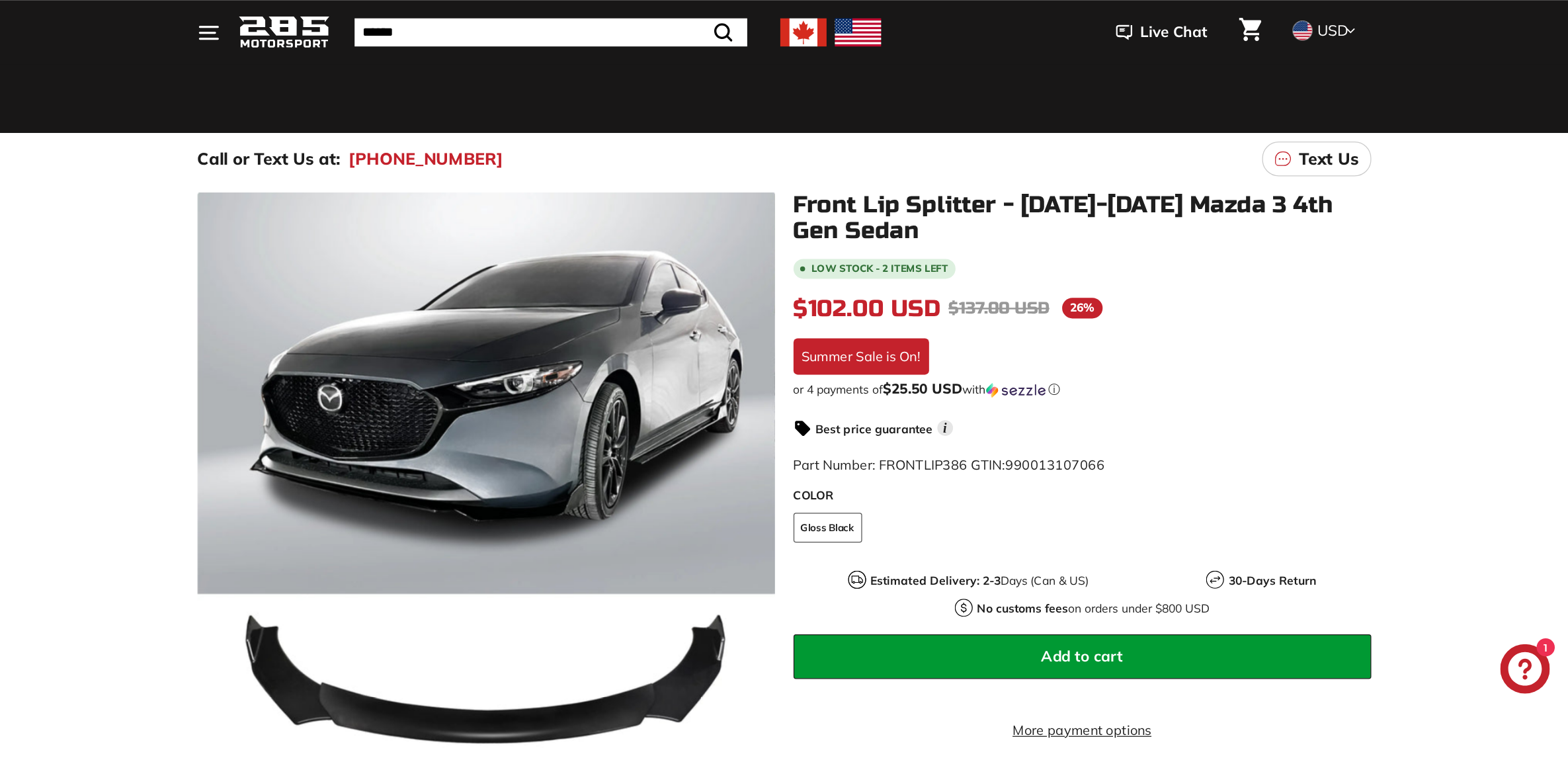
scroll to position [66, 0]
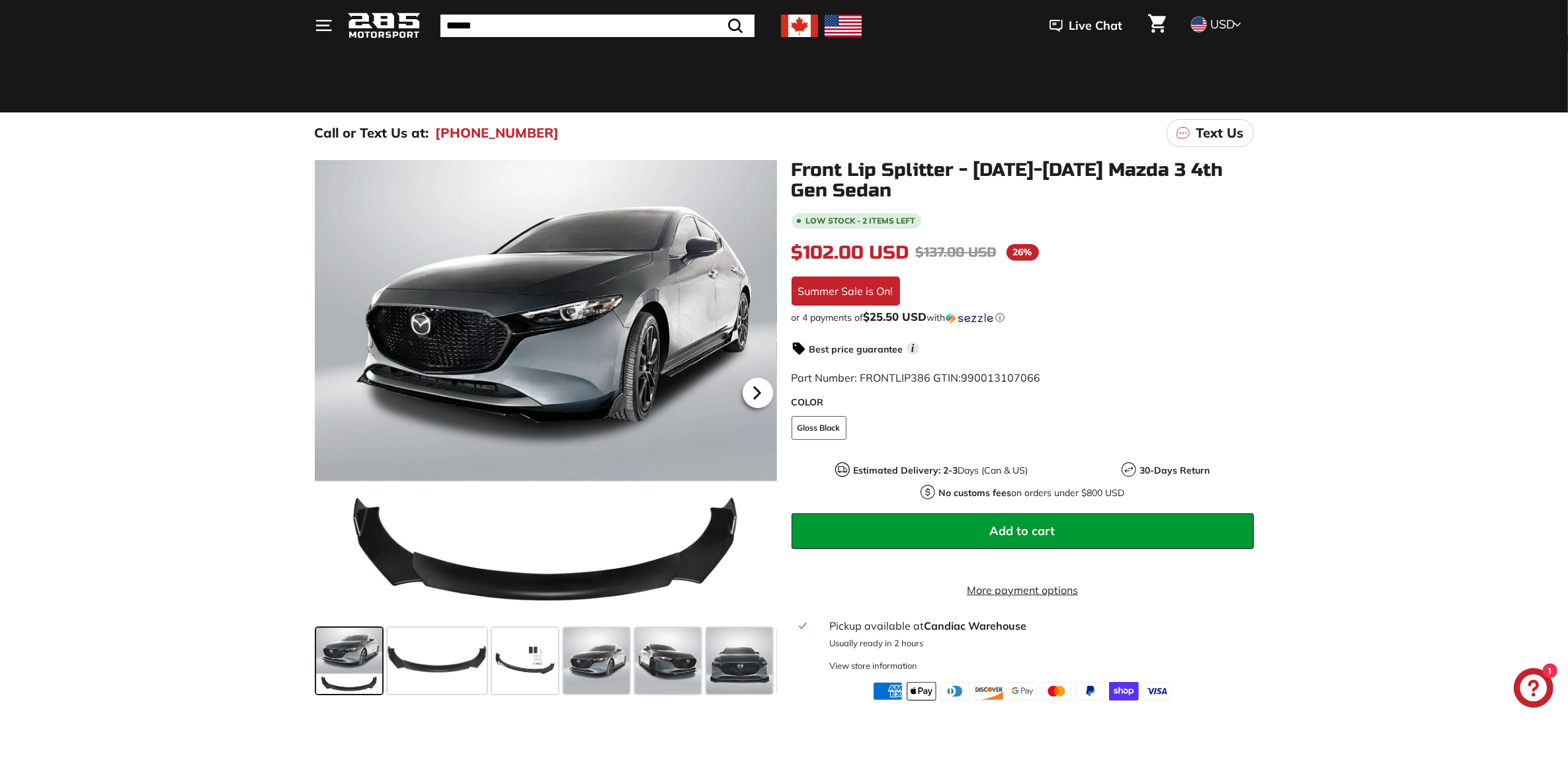
click at [765, 398] on icon at bounding box center [757, 393] width 31 height 31
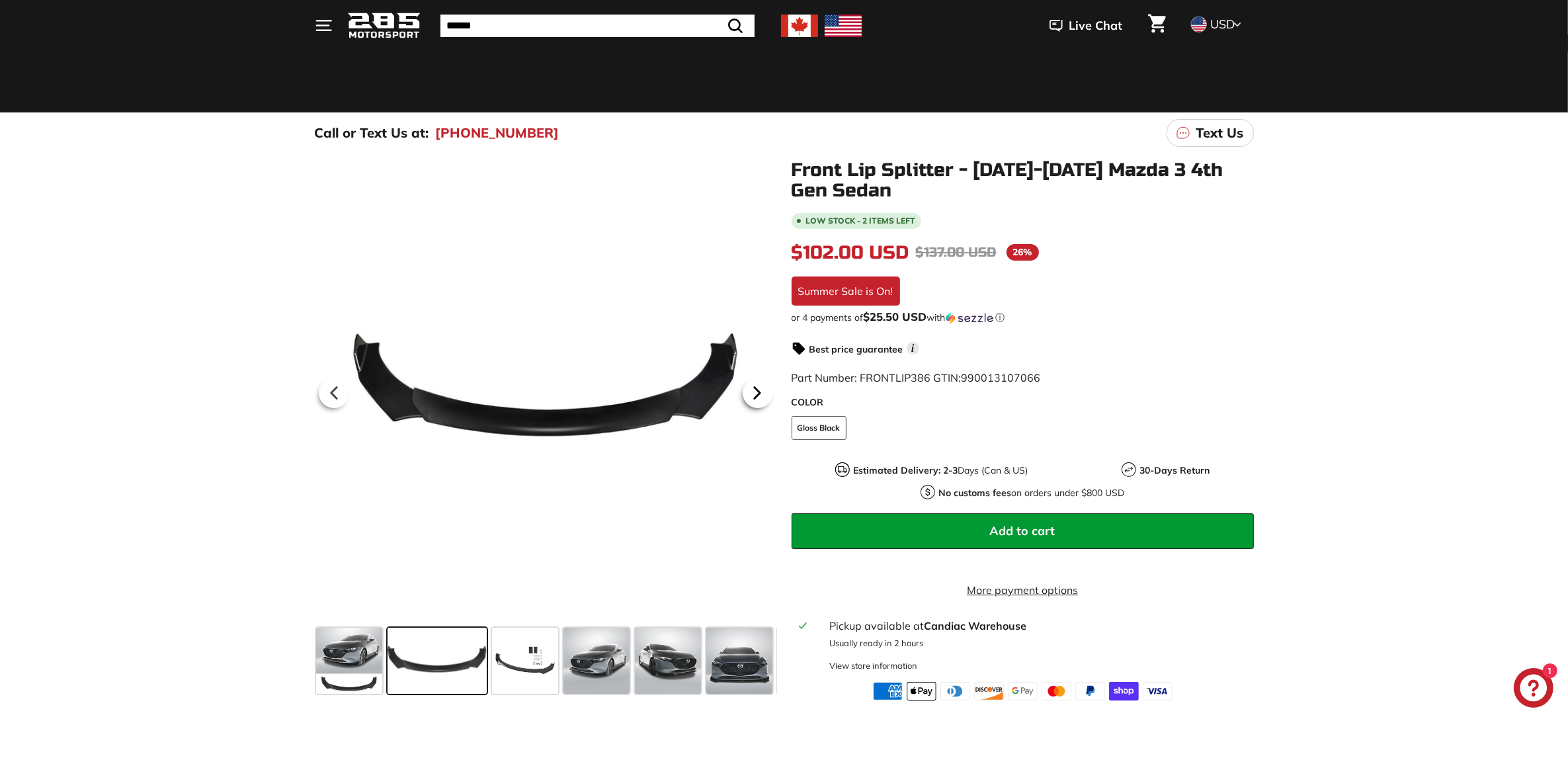
click at [765, 398] on icon at bounding box center [757, 393] width 31 height 31
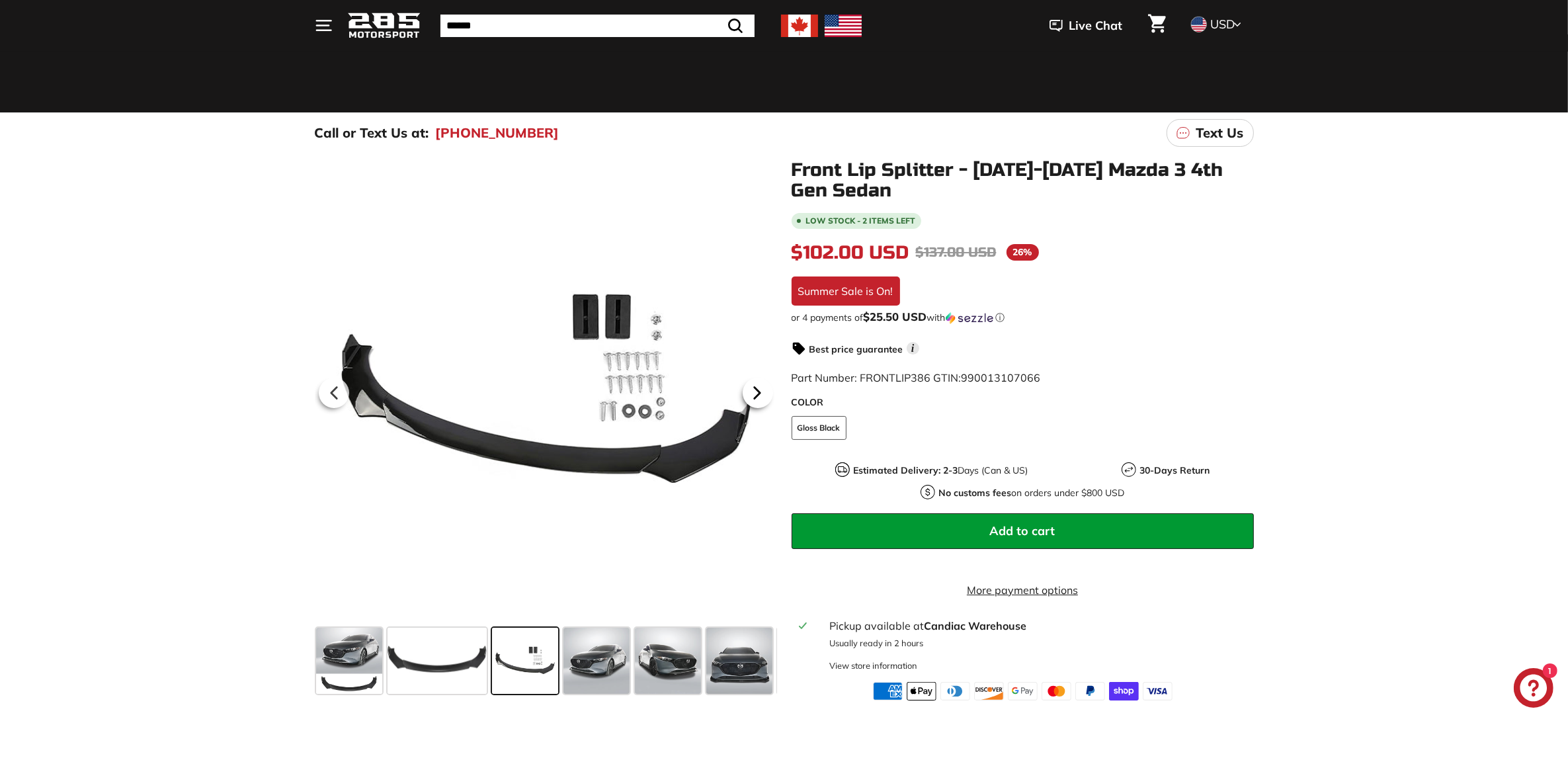
click at [765, 398] on icon at bounding box center [757, 393] width 31 height 31
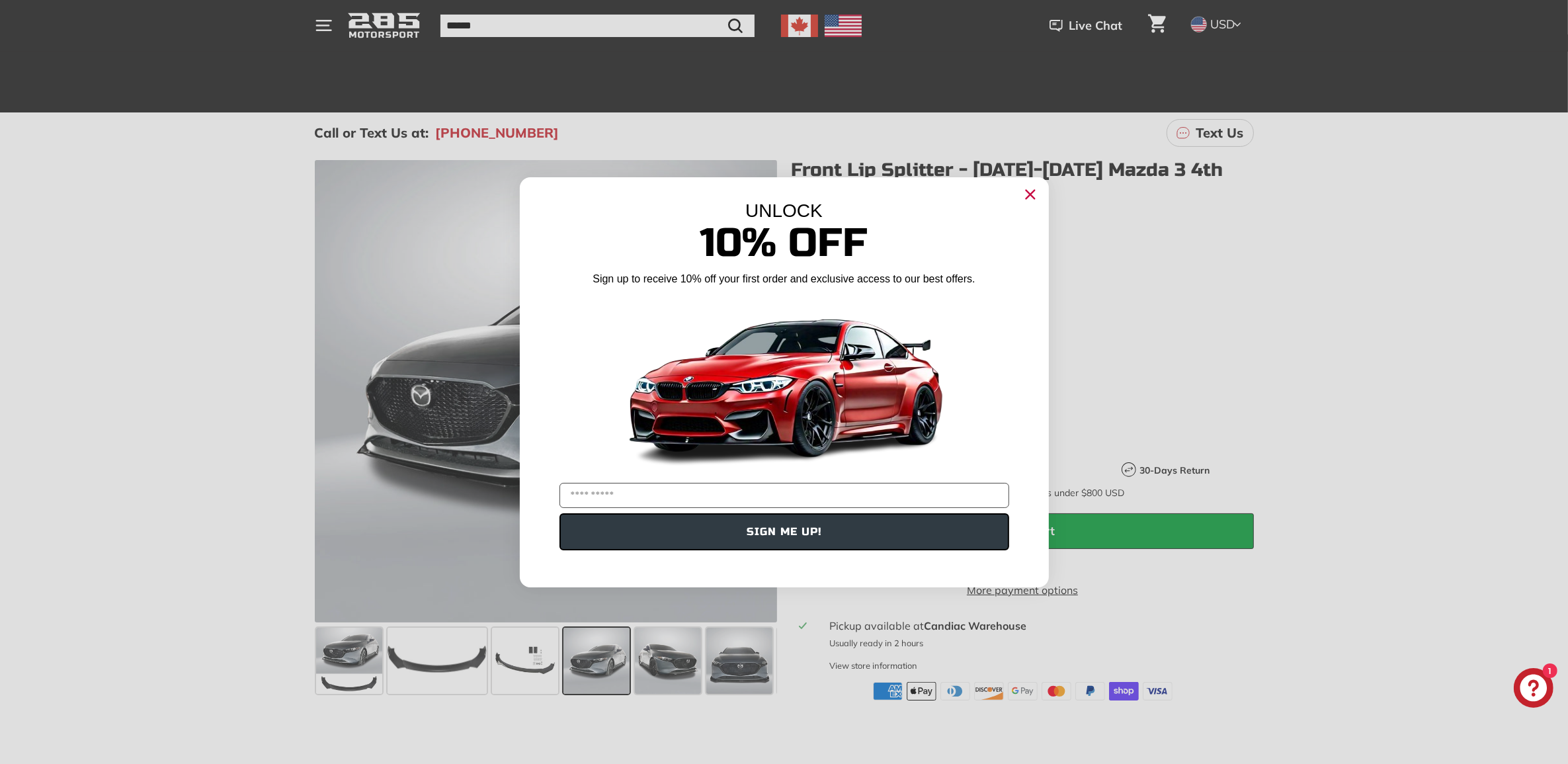
click at [1028, 196] on icon "Close dialog" at bounding box center [1029, 194] width 9 height 9
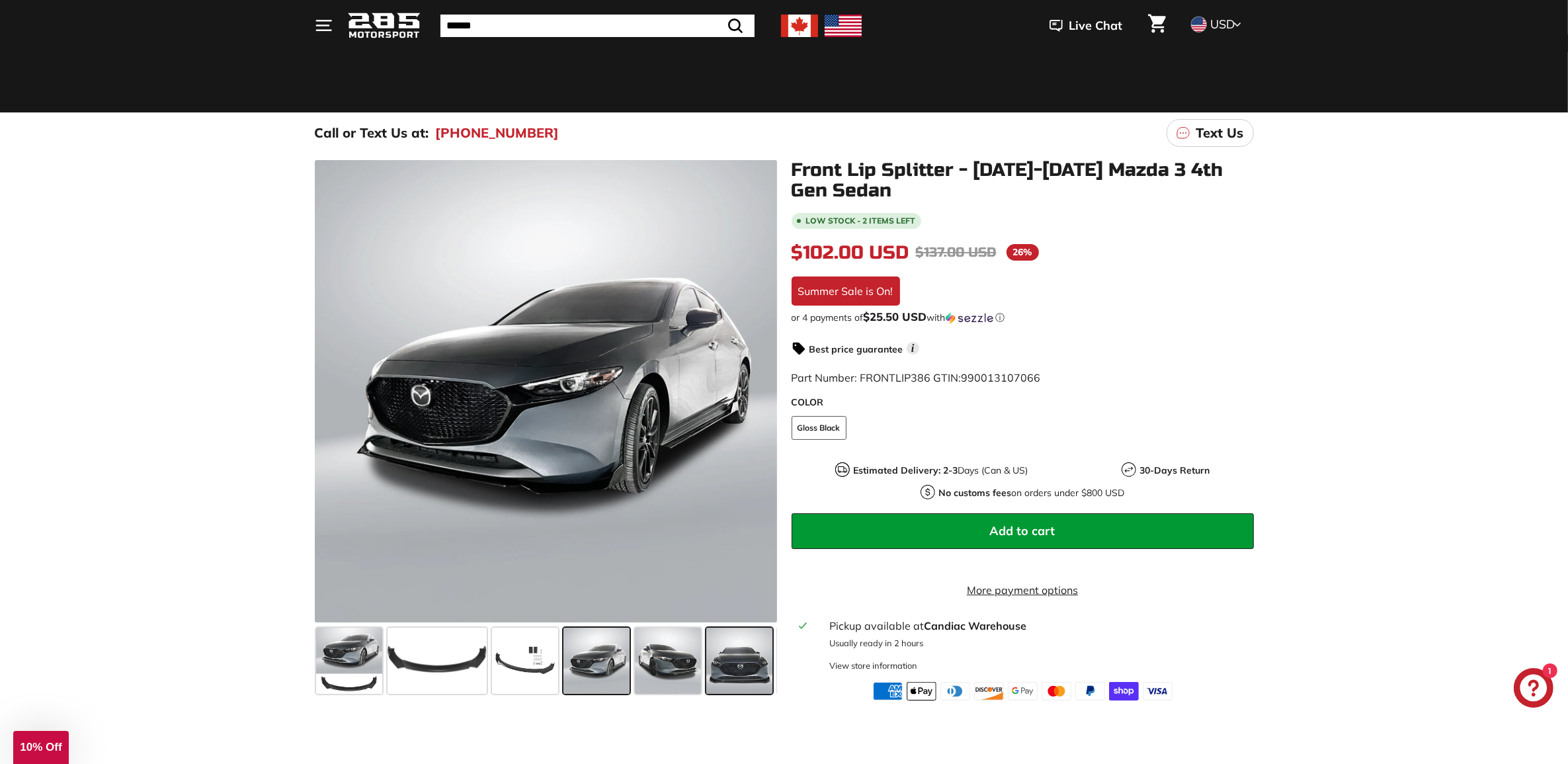
click at [754, 610] on span at bounding box center [739, 660] width 66 height 66
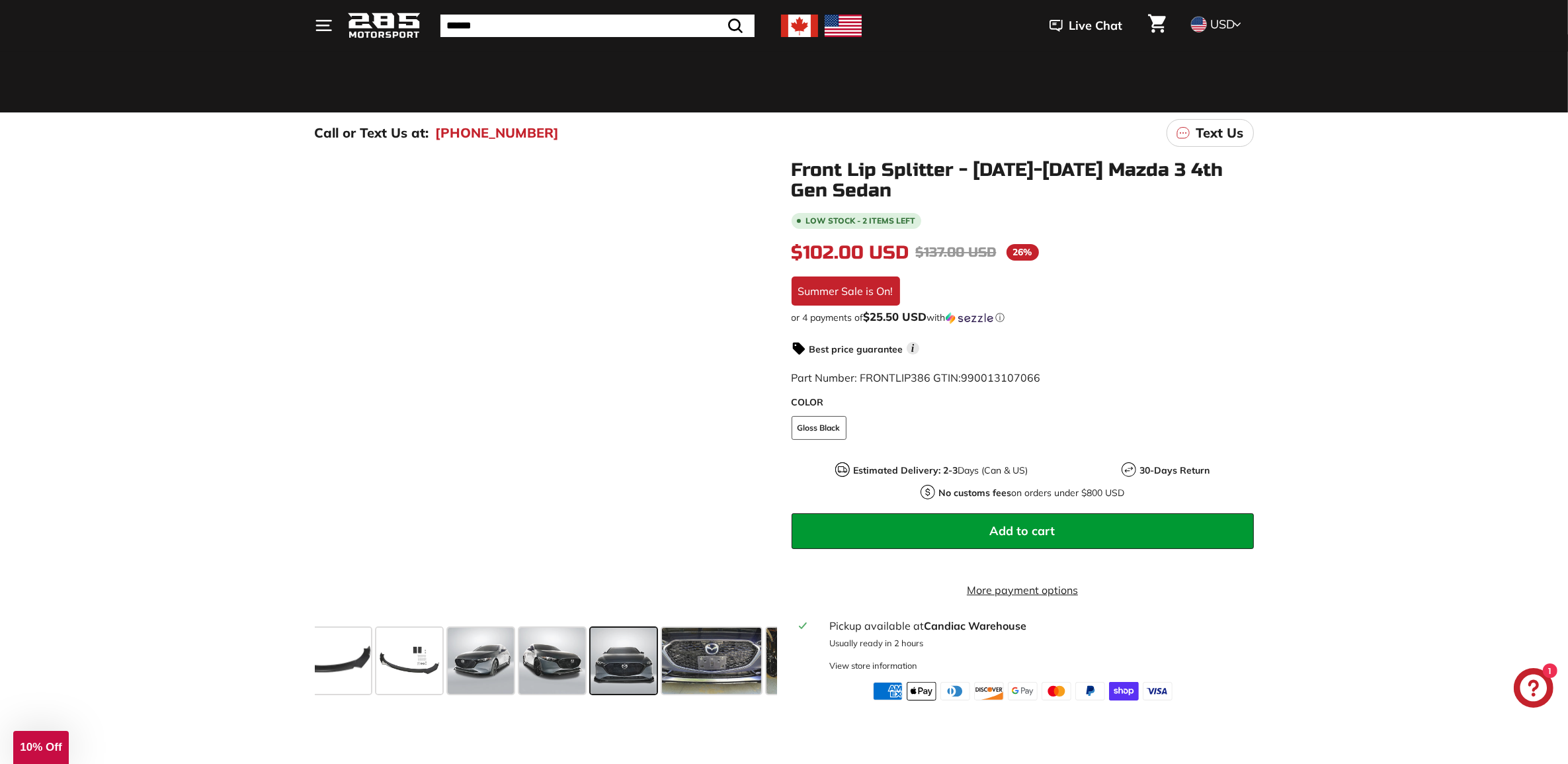
scroll to position [0, 193]
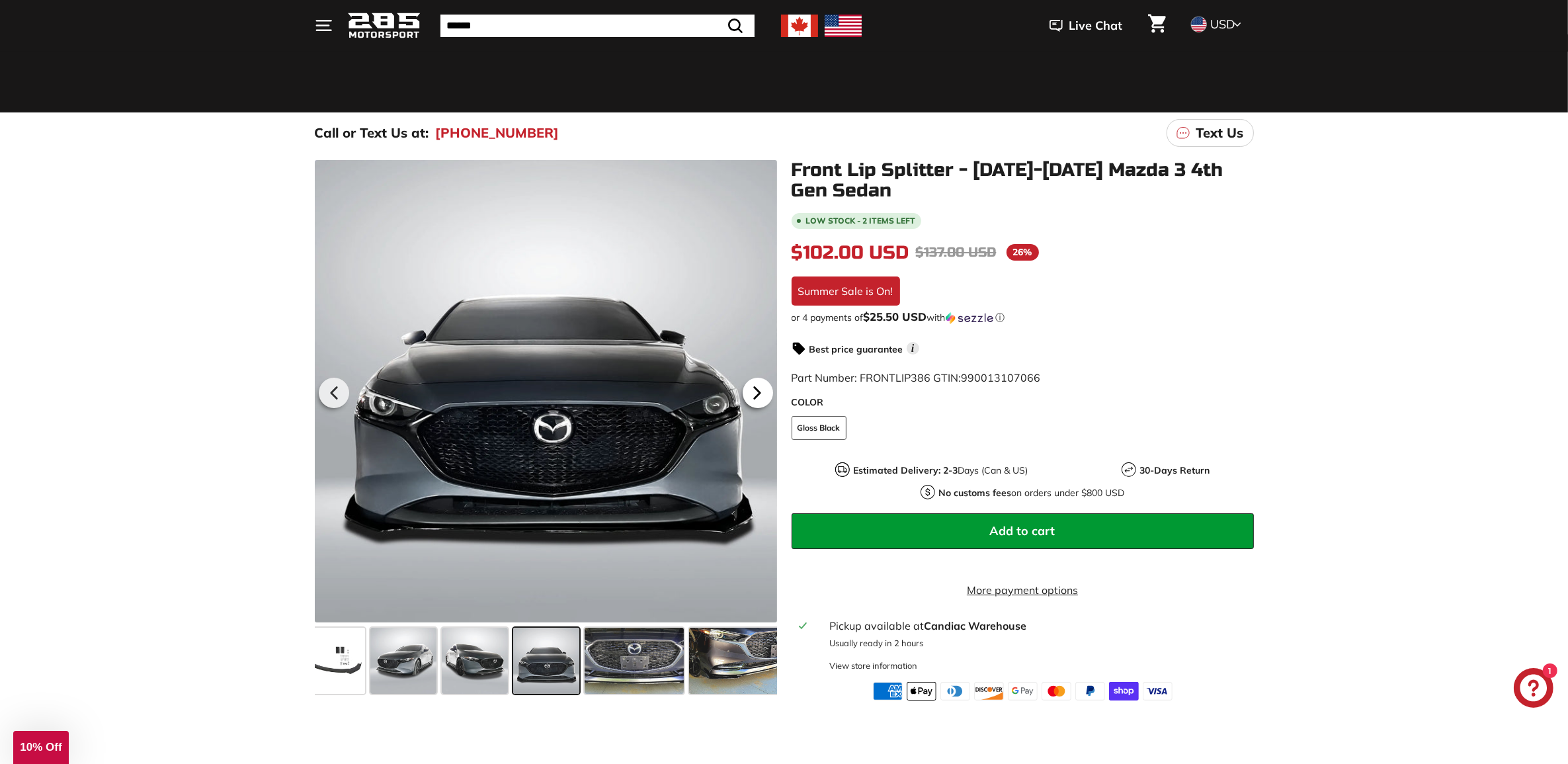
click at [758, 407] on icon at bounding box center [757, 393] width 31 height 31
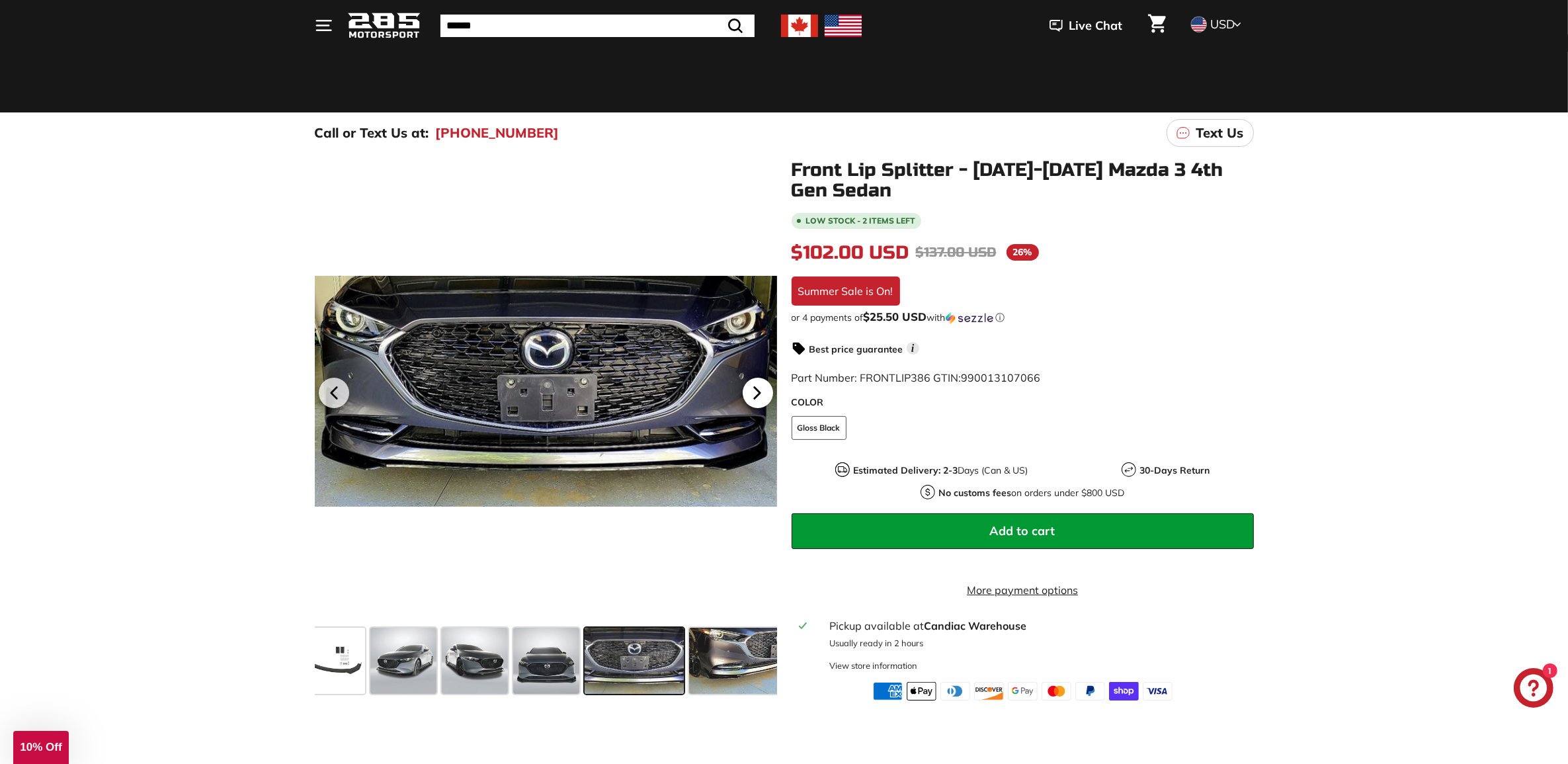
click at [760, 404] on icon at bounding box center [757, 393] width 31 height 31
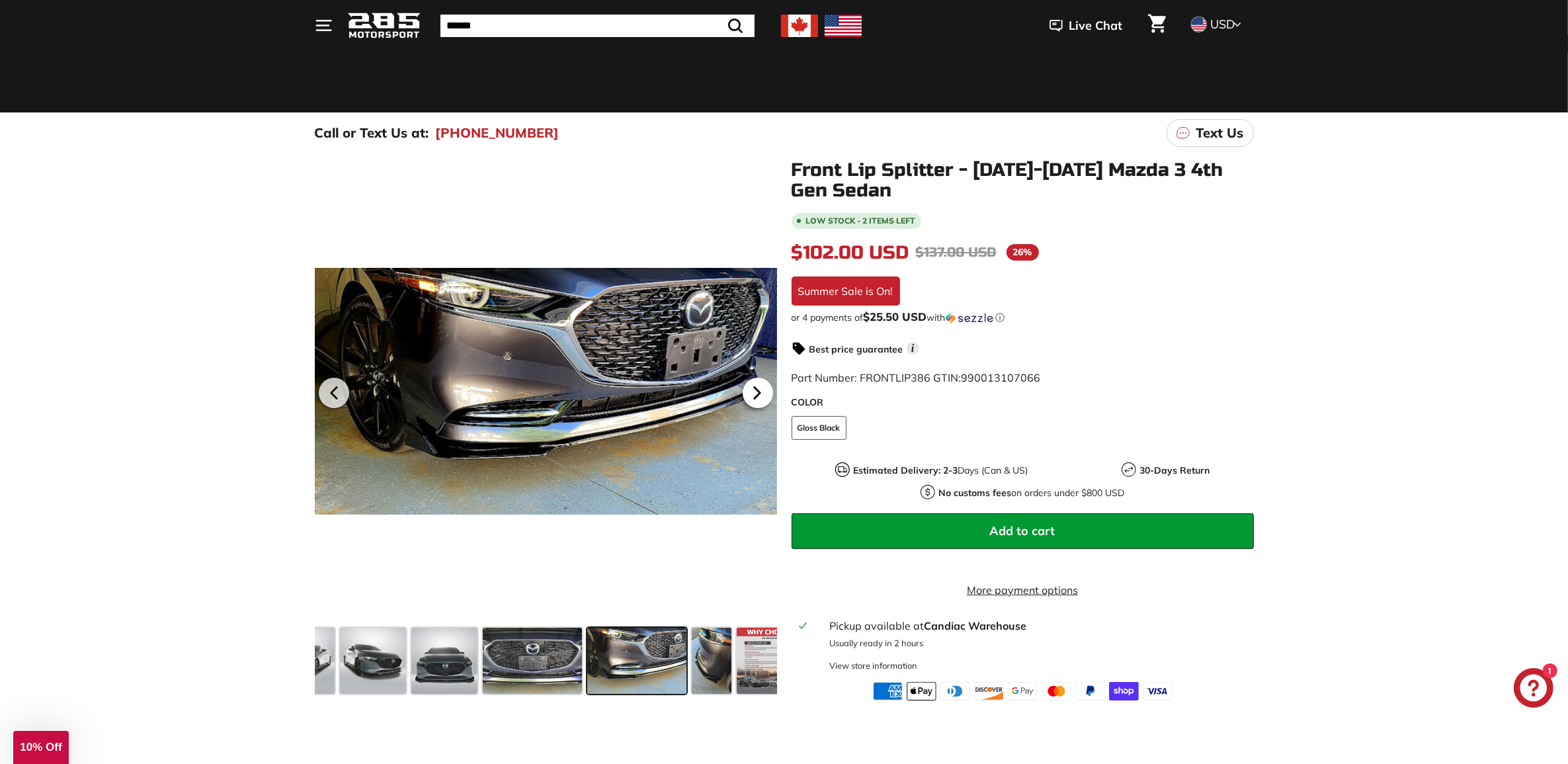
scroll to position [0, 324]
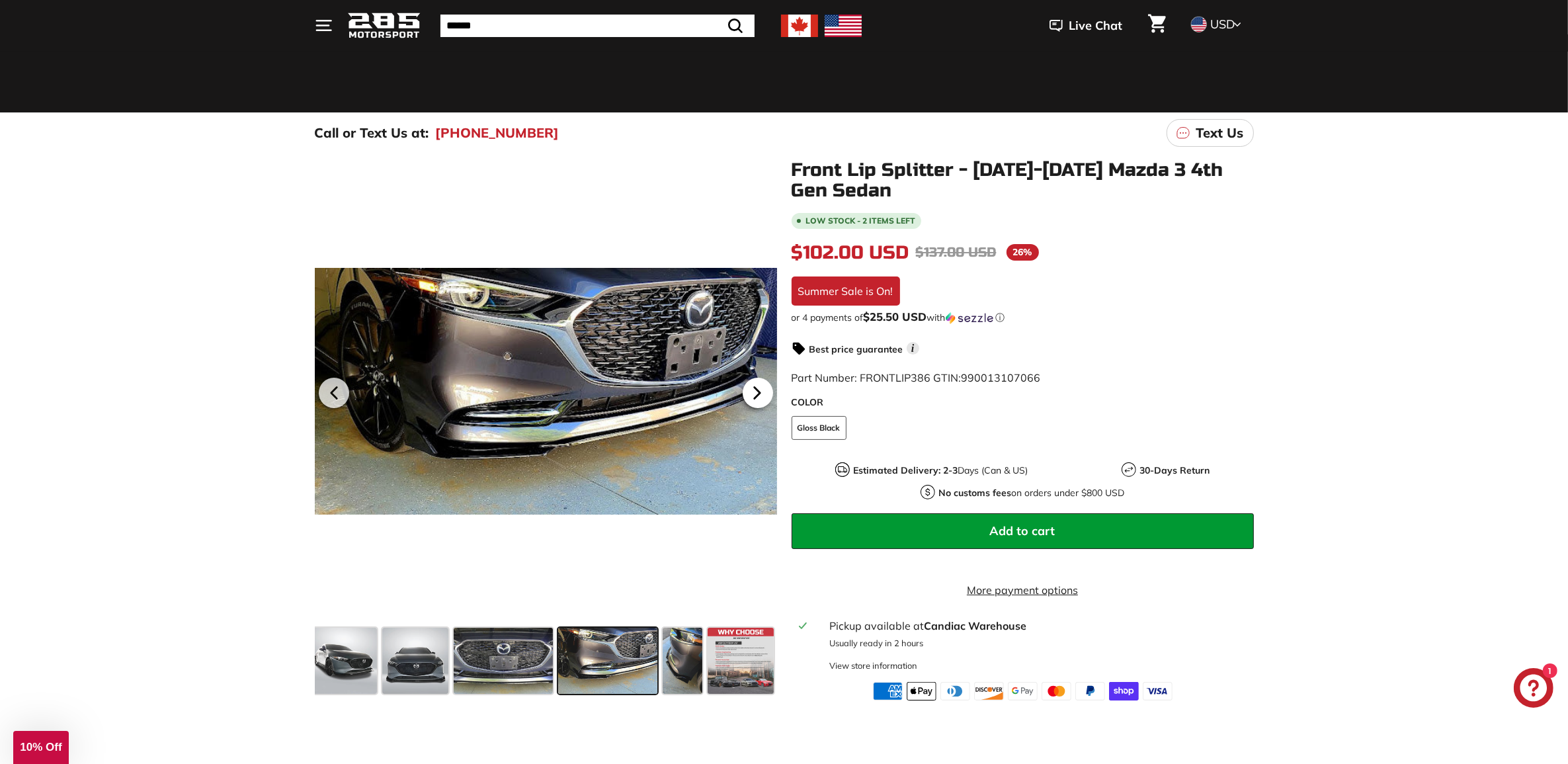
click at [760, 404] on icon at bounding box center [757, 393] width 31 height 31
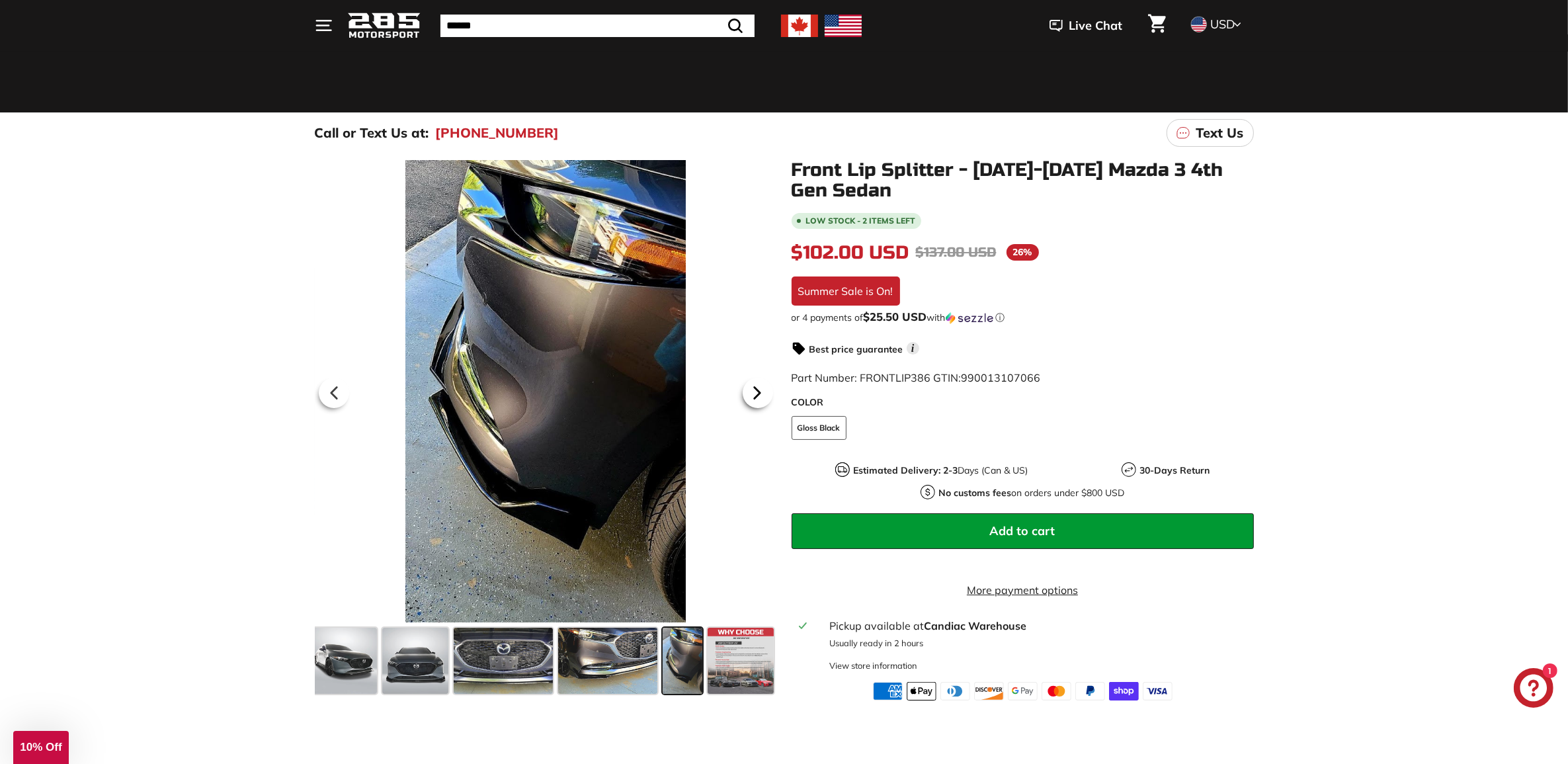
click at [760, 404] on icon at bounding box center [757, 393] width 31 height 31
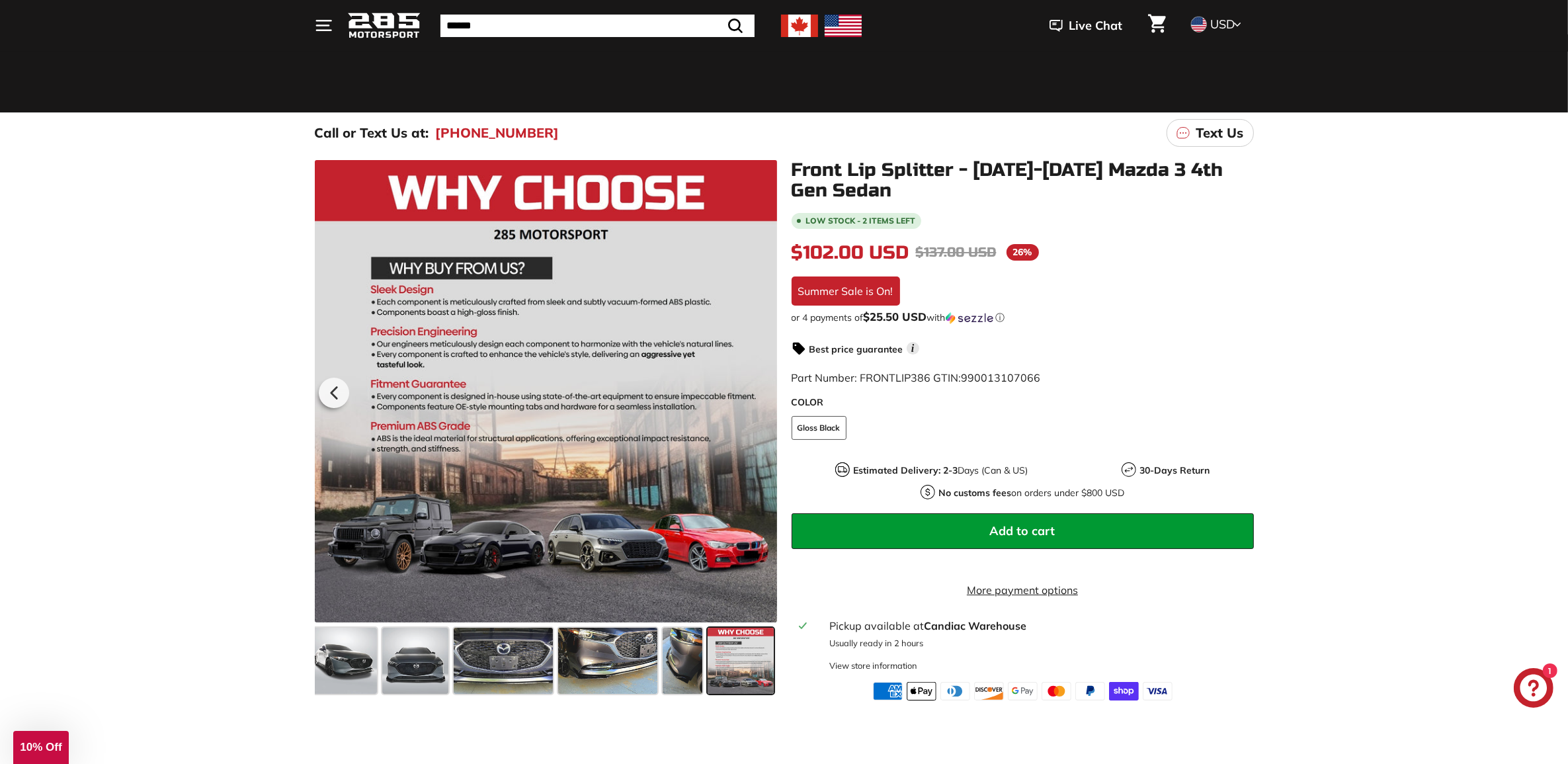
click at [760, 404] on div at bounding box center [545, 391] width 462 height 463
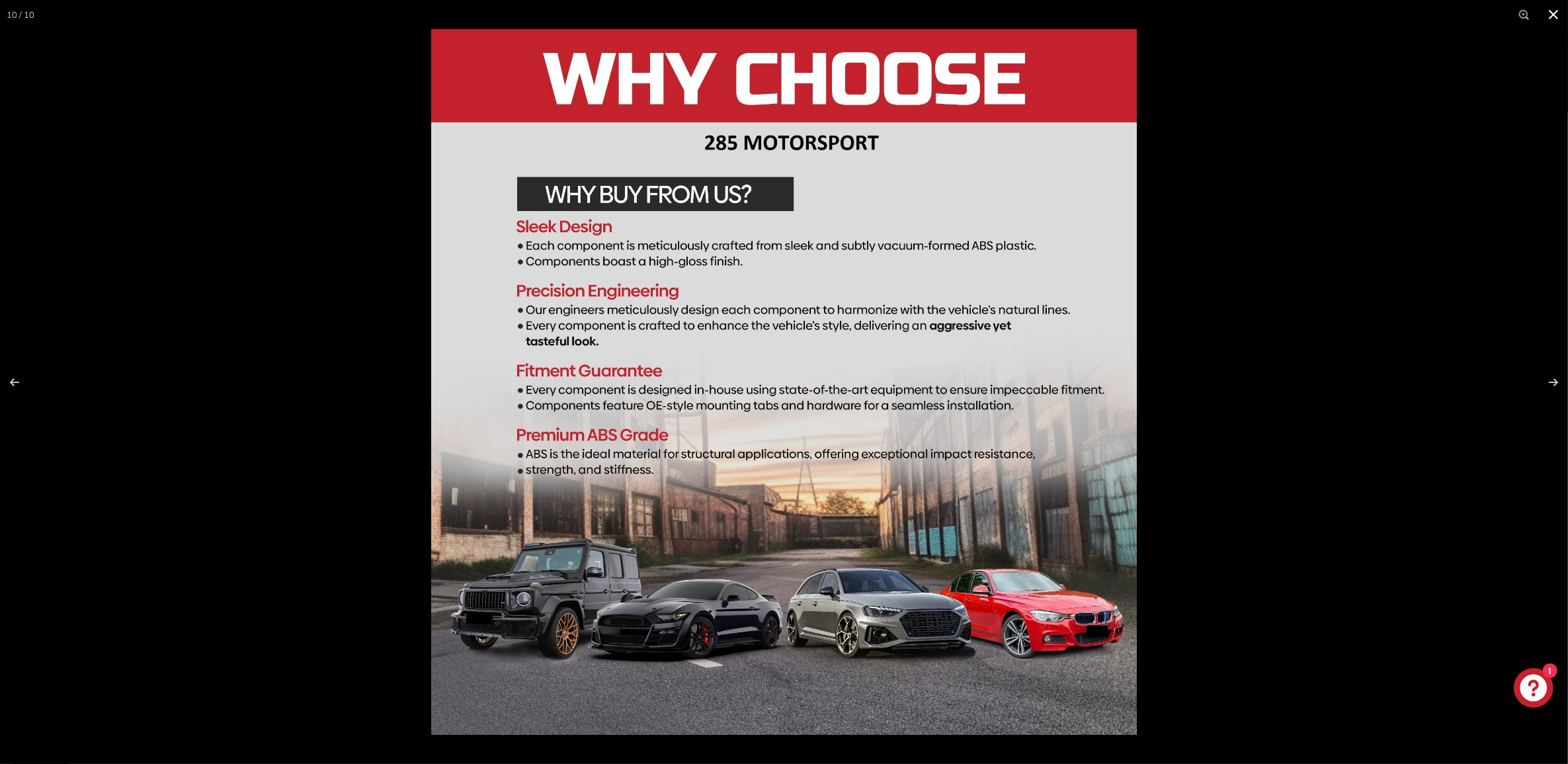
click at [258, 423] on div at bounding box center [784, 382] width 1568 height 764
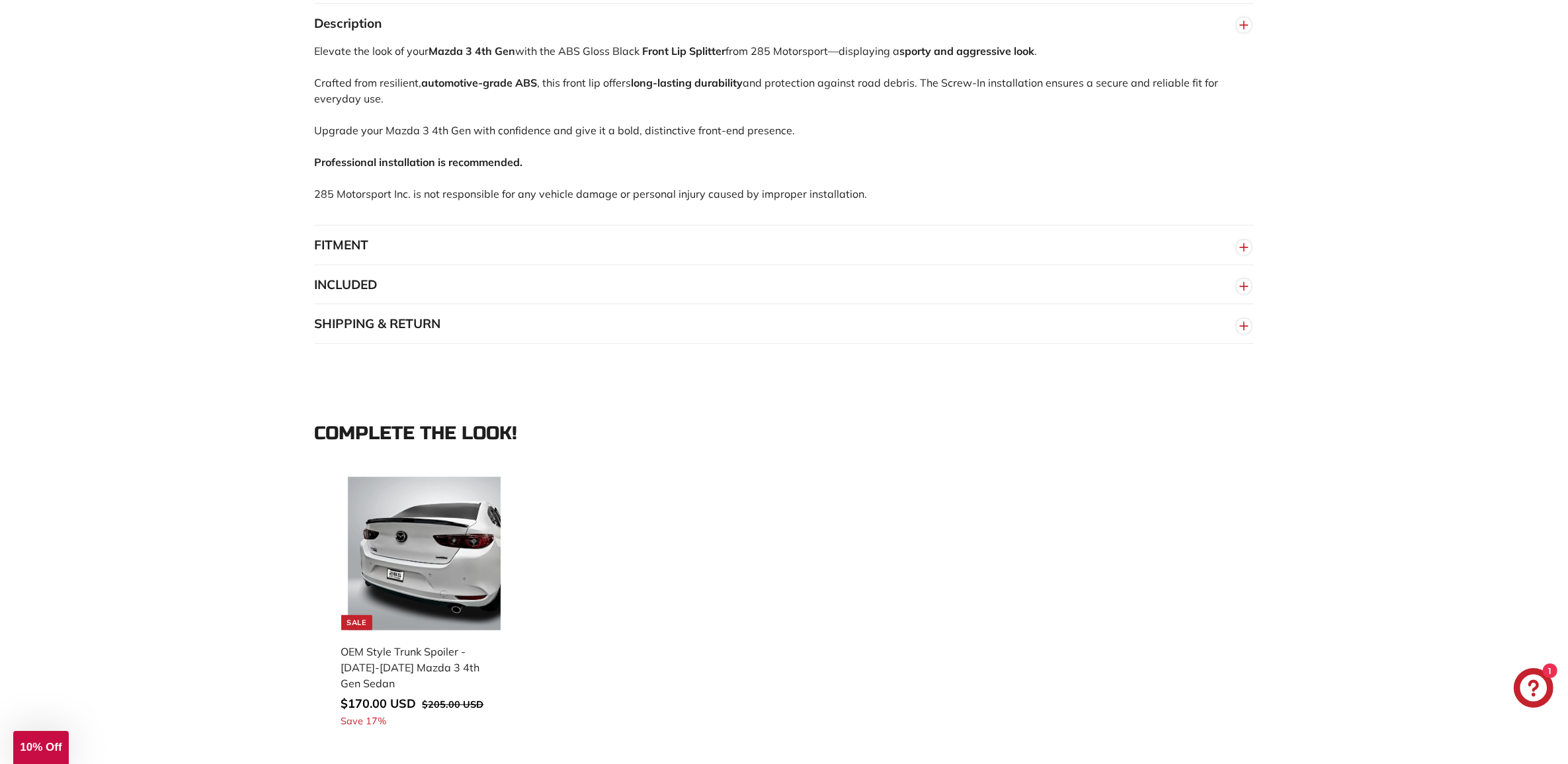
scroll to position [976, 0]
